Goal: Task Accomplishment & Management: Use online tool/utility

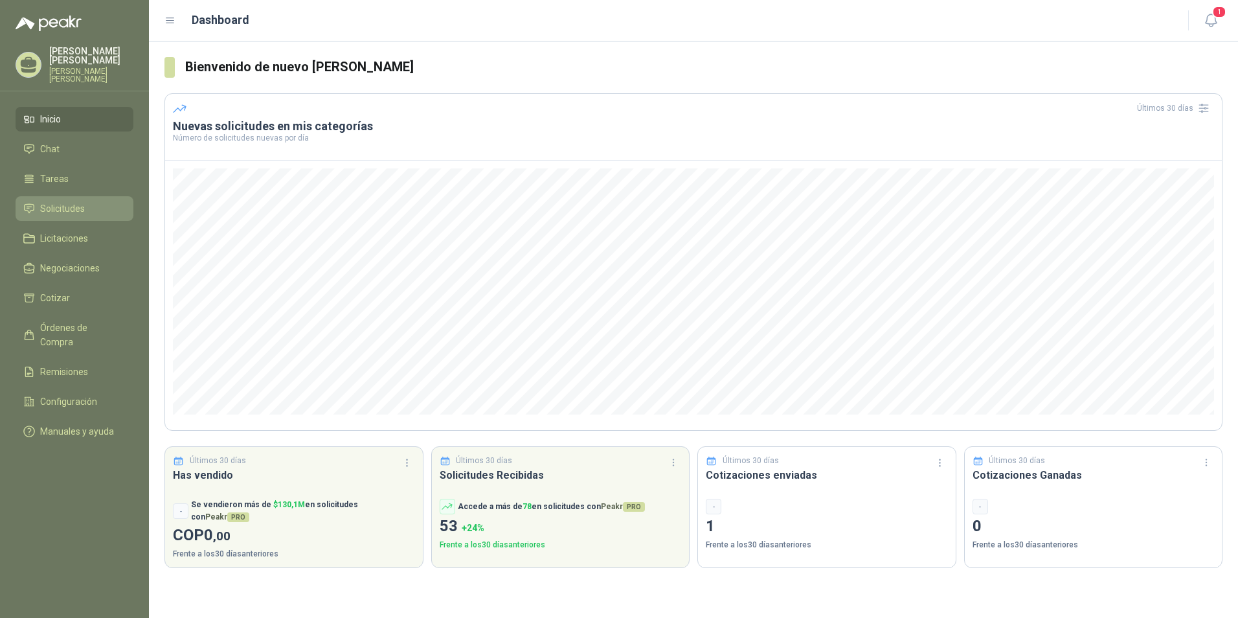
click at [58, 209] on span "Solicitudes" at bounding box center [62, 208] width 45 height 14
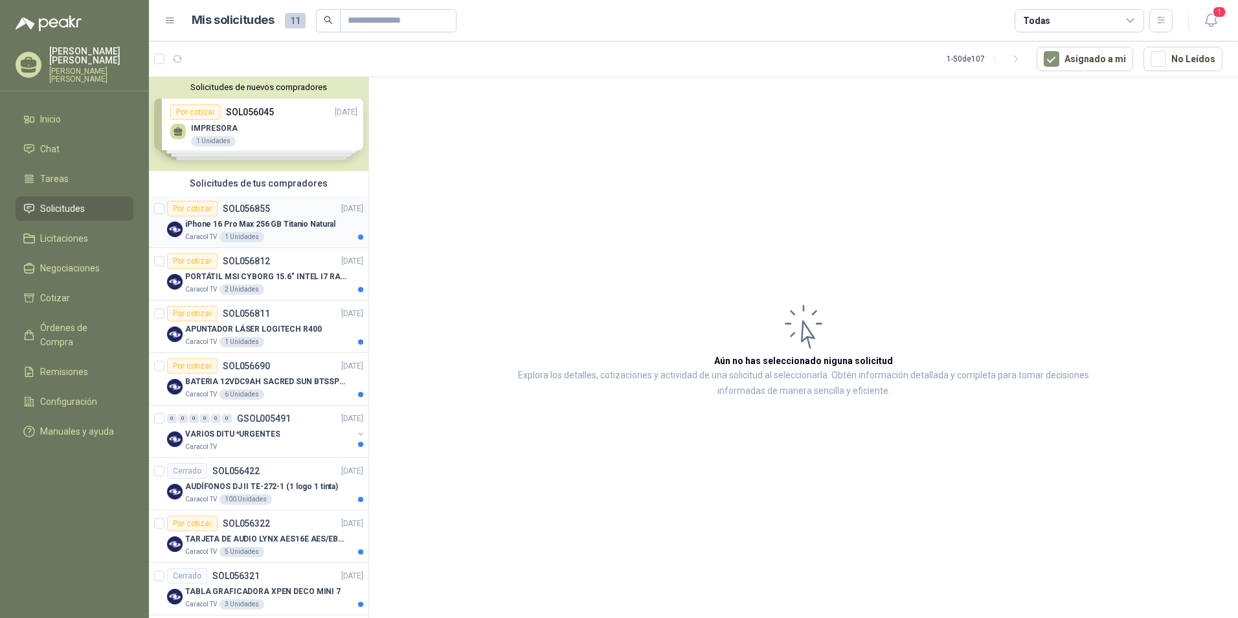
click at [234, 211] on p "SOL056855" at bounding box center [246, 208] width 47 height 9
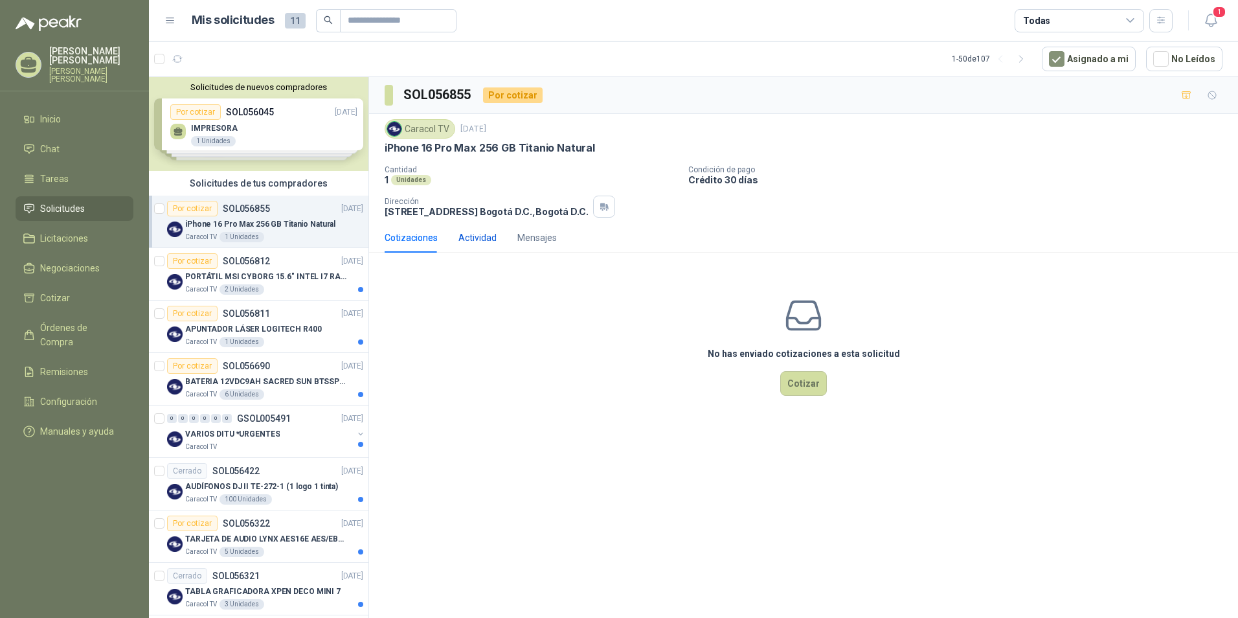
click at [485, 237] on div "Actividad" at bounding box center [478, 238] width 38 height 14
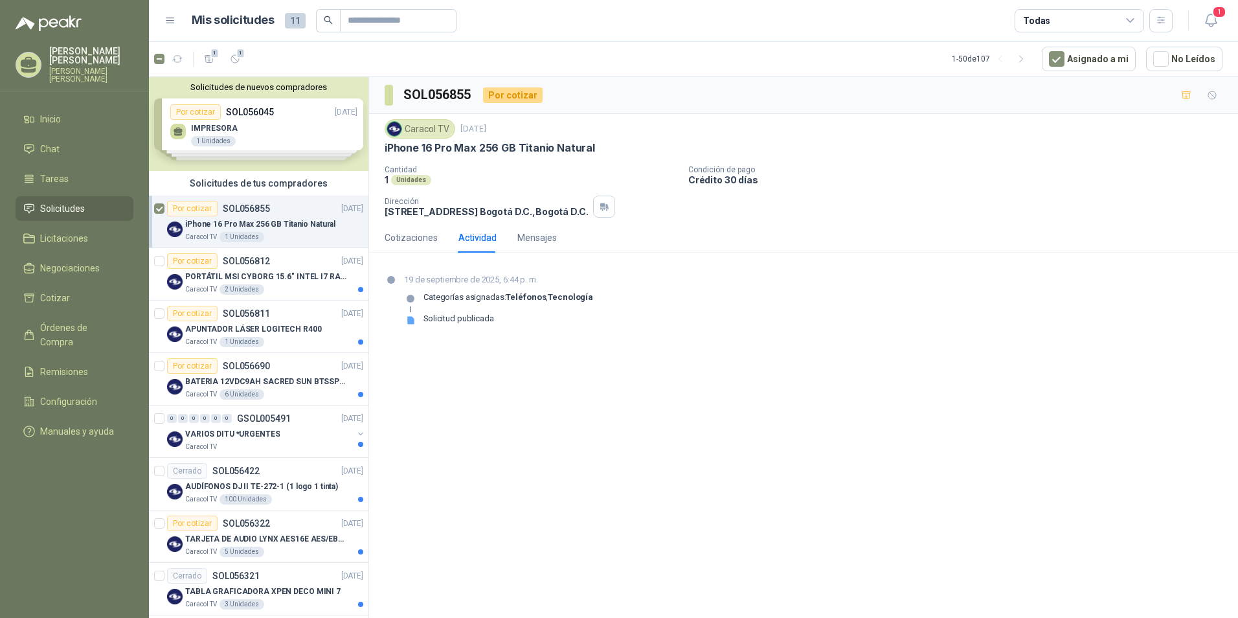
click at [197, 209] on div "Por cotizar" at bounding box center [192, 209] width 51 height 16
click at [509, 91] on div "Por cotizar" at bounding box center [513, 95] width 60 height 16
click at [428, 236] on div "Cotizaciones" at bounding box center [411, 238] width 53 height 14
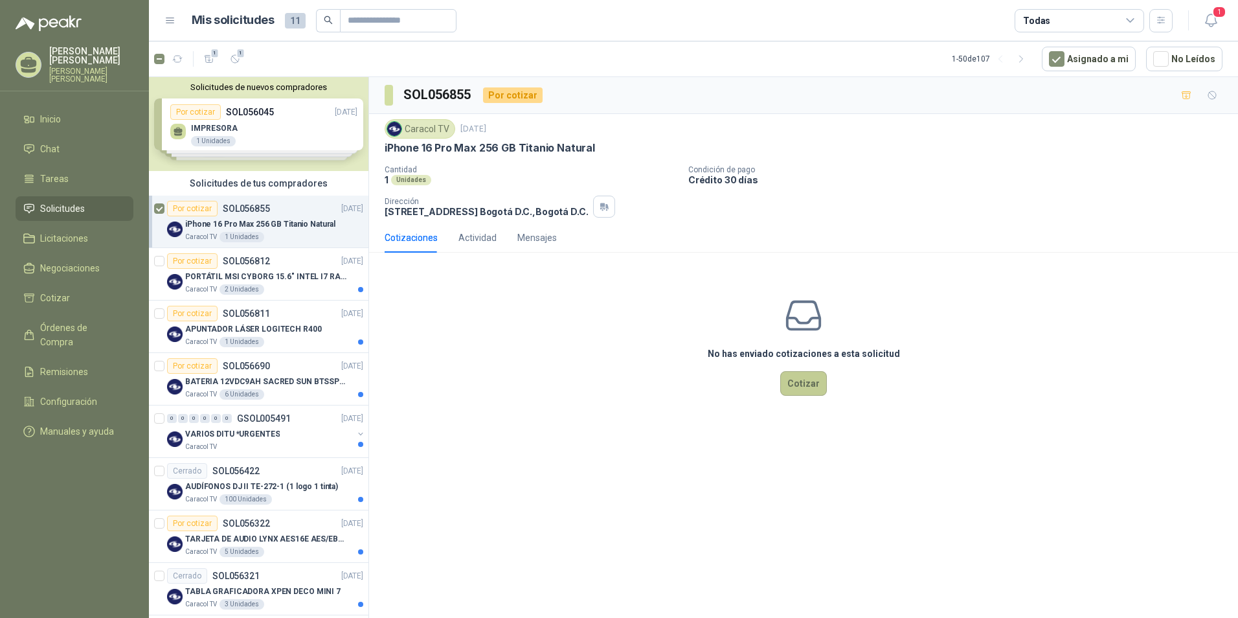
click at [804, 380] on button "Cotizar" at bounding box center [804, 383] width 47 height 25
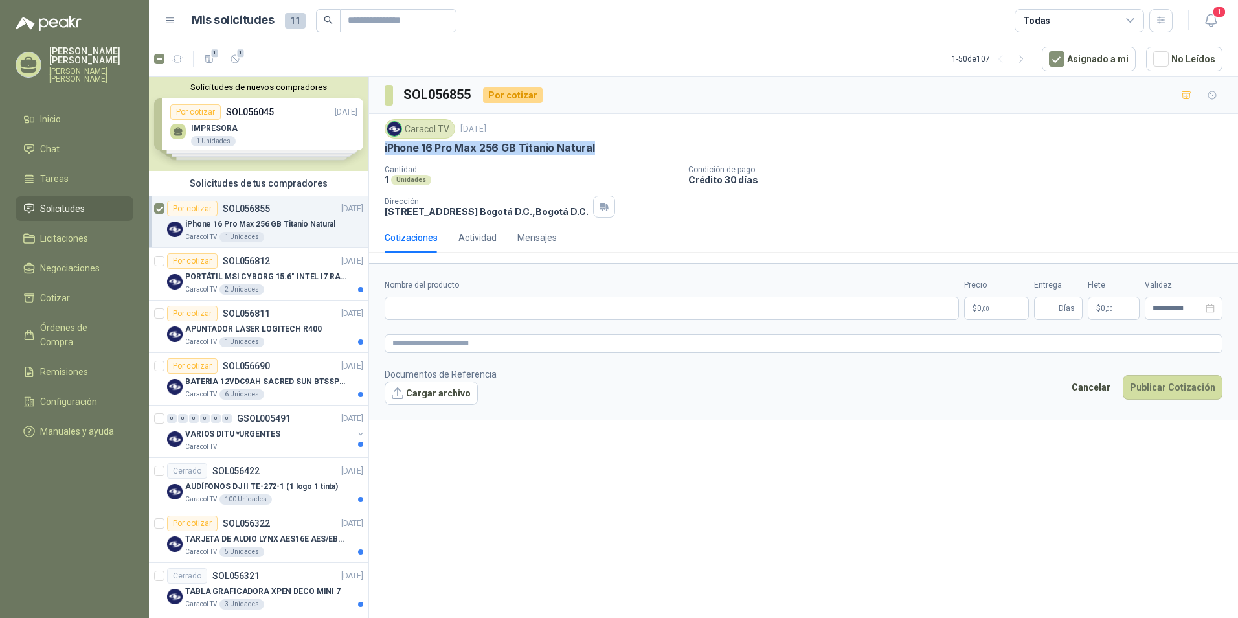
drag, startPoint x: 591, startPoint y: 146, endPoint x: 383, endPoint y: 153, distance: 208.7
click at [383, 153] on div "Caracol TV [DATE] iPhone 16 Pro Max 256 GB Titanio Natural Cantidad 1 Unidades …" at bounding box center [803, 168] width 869 height 109
copy p "iPhone 16 Pro Max 256 GB Titanio Natural"
click at [473, 159] on div "Caracol TV [DATE] iPhone 16 Pro Max 256 GB Titanio Natural Cantidad 1 Unidades …" at bounding box center [804, 168] width 838 height 98
click at [596, 154] on div "iPhone 16 Pro Max 256 GB Titanio Natural" at bounding box center [804, 148] width 838 height 14
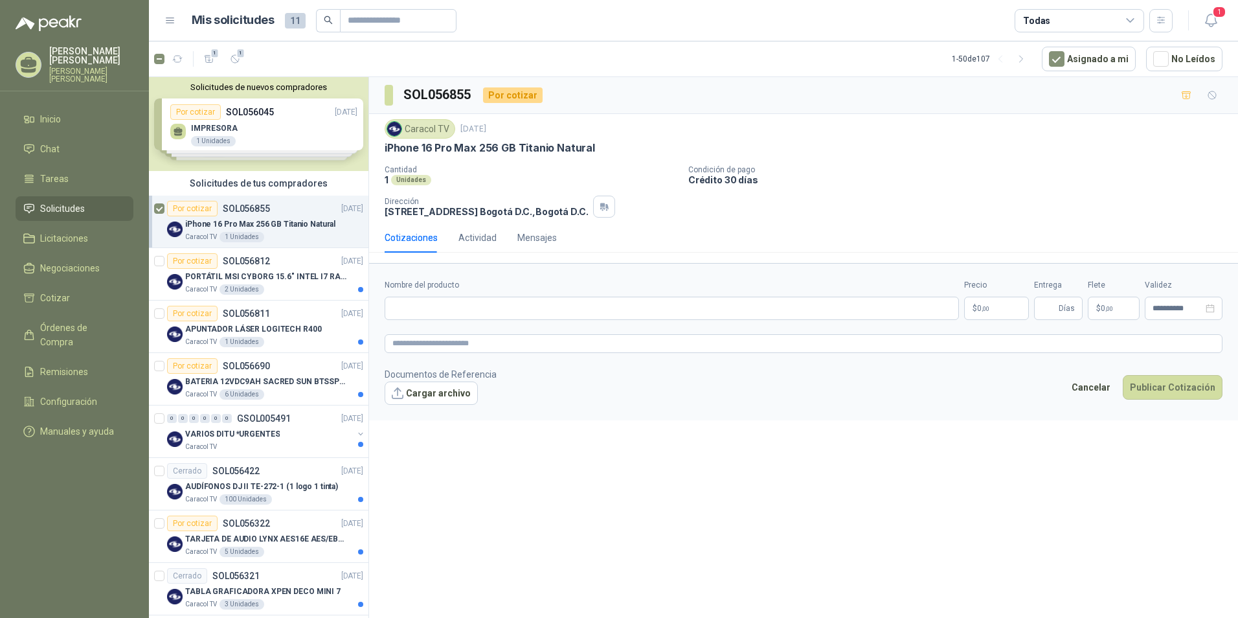
click at [392, 150] on p "iPhone 16 Pro Max 256 GB Titanio Natural" at bounding box center [490, 148] width 211 height 14
drag, startPoint x: 387, startPoint y: 148, endPoint x: 589, endPoint y: 155, distance: 202.9
click at [589, 155] on div "iPhone 16 Pro Max 256 GB Titanio Natural" at bounding box center [804, 148] width 838 height 14
drag, startPoint x: 589, startPoint y: 155, endPoint x: 501, endPoint y: 165, distance: 88.7
click at [564, 161] on div "Caracol TV [DATE] iPhone 16 Pro Max 256 GB Titanio Natural Cantidad 1 Unidades …" at bounding box center [804, 168] width 838 height 98
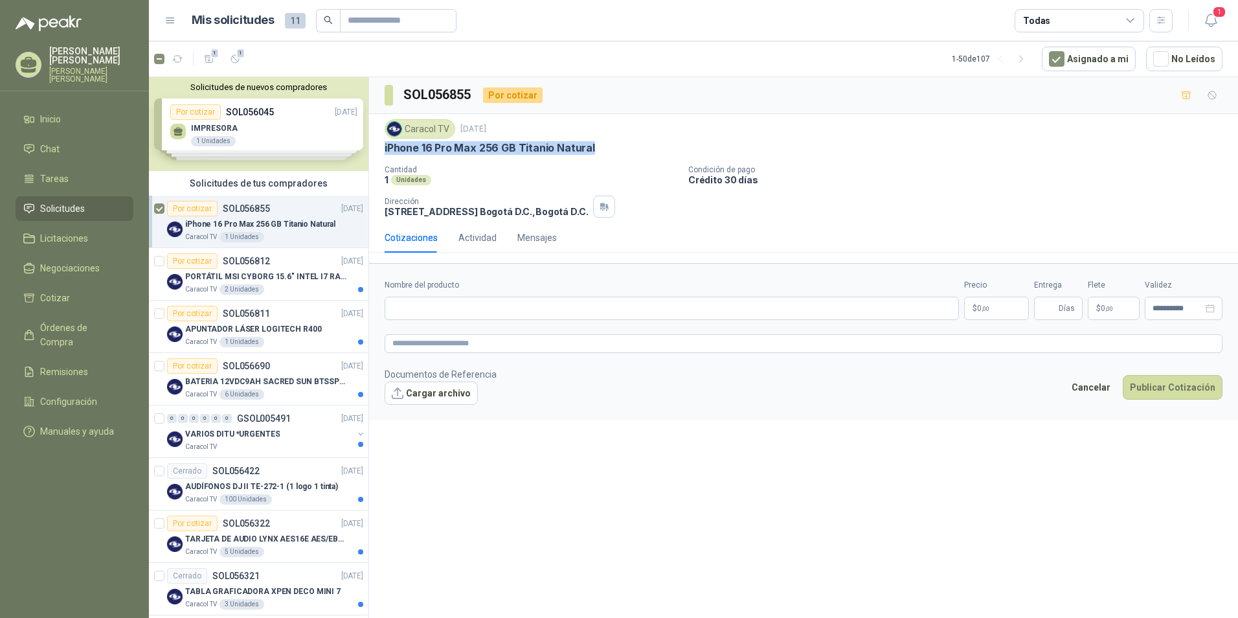
drag, startPoint x: 384, startPoint y: 147, endPoint x: 591, endPoint y: 154, distance: 207.4
click at [591, 154] on div "Caracol TV [DATE] iPhone 16 Pro Max 256 GB Titanio Natural Cantidad 1 Unidades …" at bounding box center [803, 168] width 869 height 109
copy p "iPhone 16 Pro Max 256 GB Titanio Natural"
click at [228, 266] on div "Por cotizar SOL056812" at bounding box center [218, 261] width 103 height 16
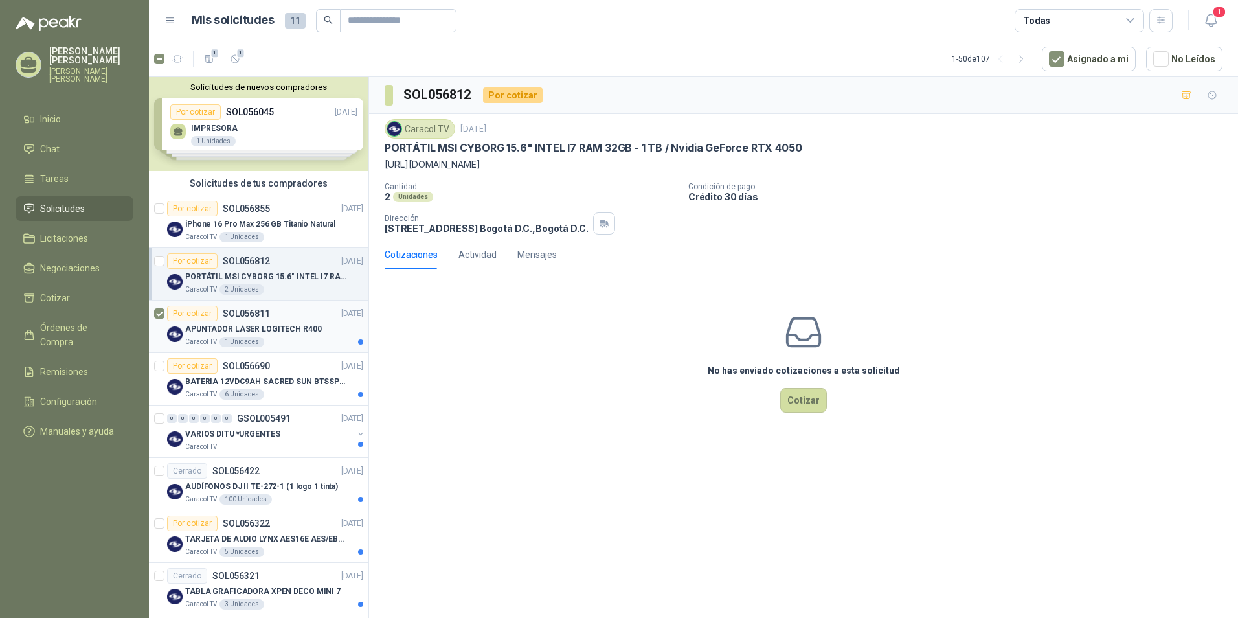
click at [198, 317] on div "Por cotizar" at bounding box center [192, 314] width 51 height 16
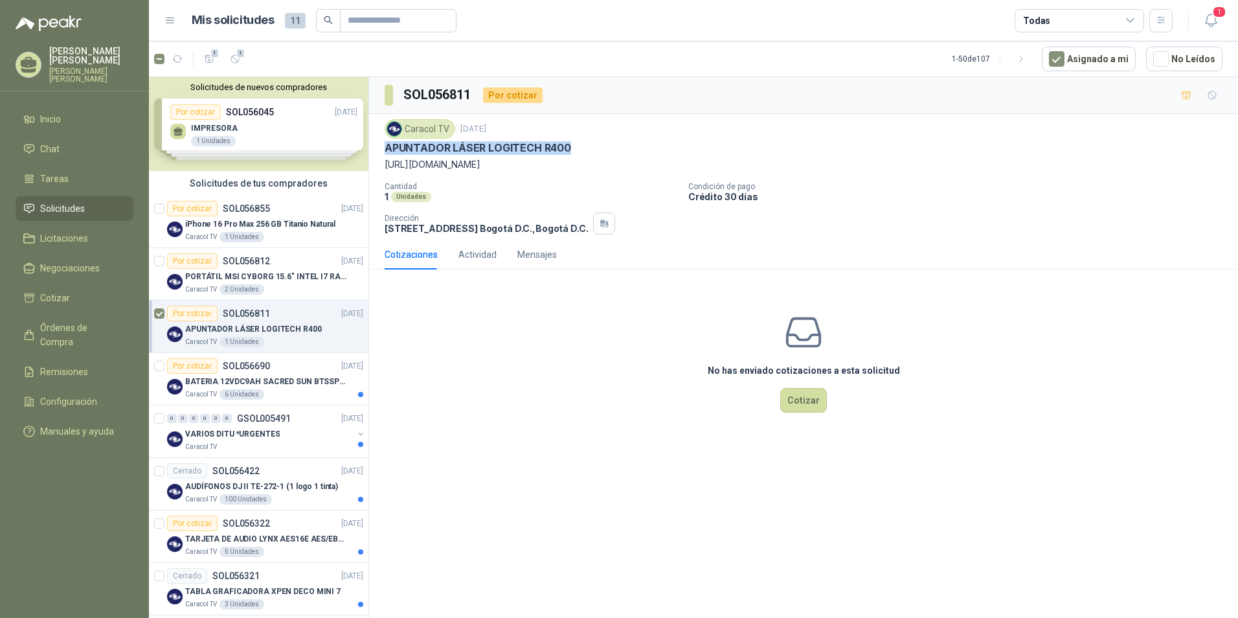
drag, startPoint x: 579, startPoint y: 145, endPoint x: 385, endPoint y: 148, distance: 193.7
click at [385, 148] on div "APUNTADOR LÁSER LOGITECH R400" at bounding box center [804, 148] width 838 height 14
copy p "APUNTADOR LÁSER LOGITECH R400"
